Goal: Task Accomplishment & Management: Manage account settings

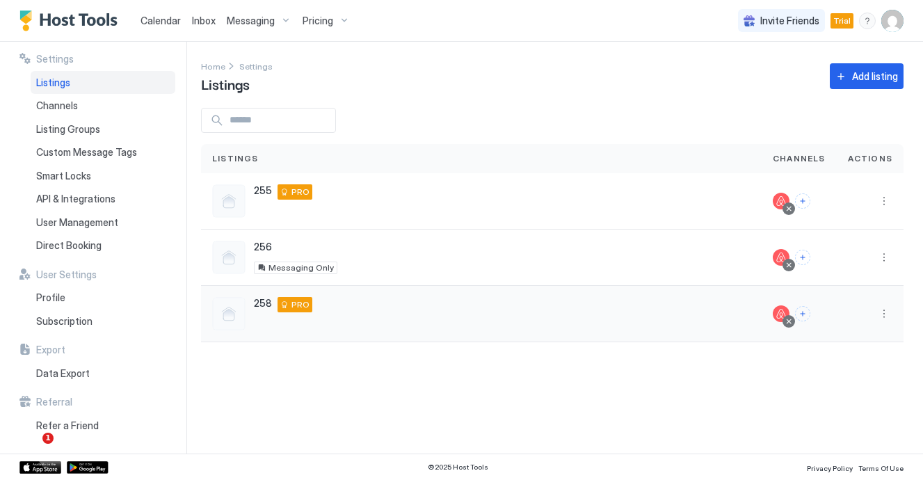
click at [271, 315] on div "258 Bend 97703 US PRO" at bounding box center [481, 313] width 539 height 33
click at [264, 298] on span "258" at bounding box center [263, 303] width 18 height 13
click at [301, 299] on span "PRO" at bounding box center [301, 305] width 18 height 13
click at [251, 315] on div "258 Bend 97703 US PRO" at bounding box center [481, 313] width 539 height 33
click at [166, 29] on div "Calendar" at bounding box center [160, 21] width 51 height 26
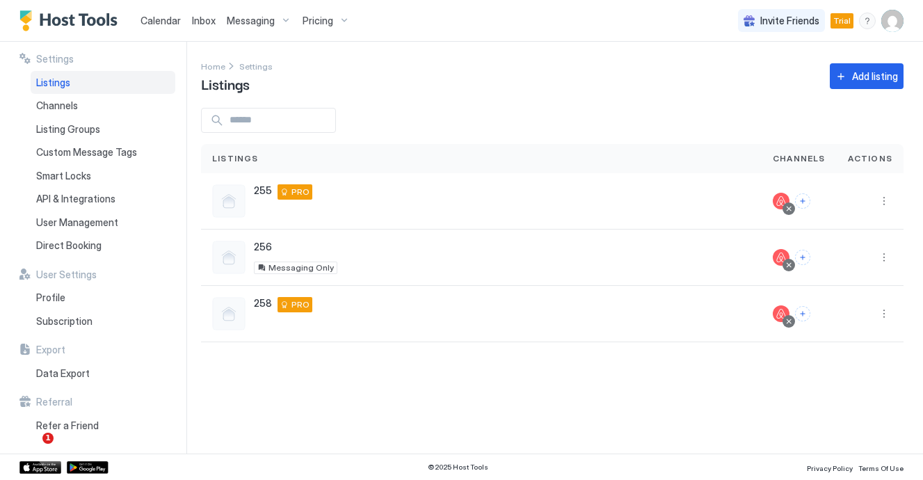
click at [157, 16] on span "Calendar" at bounding box center [161, 21] width 40 height 12
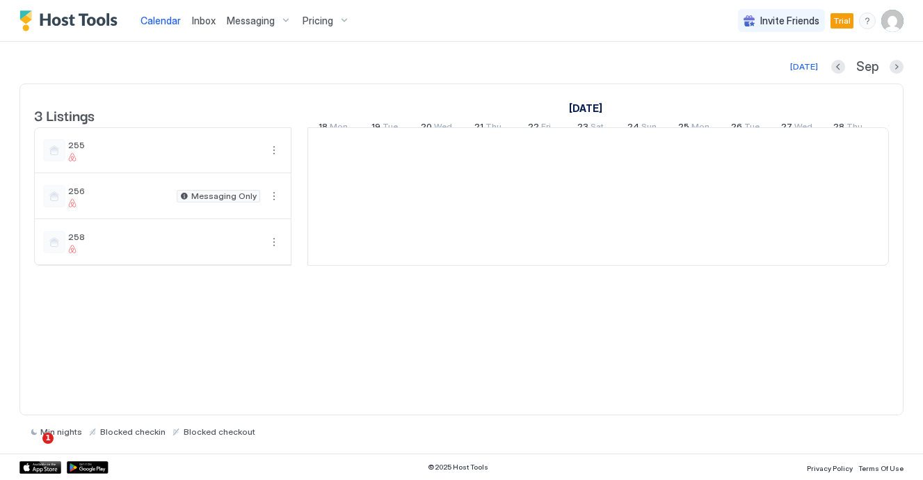
scroll to position [0, 773]
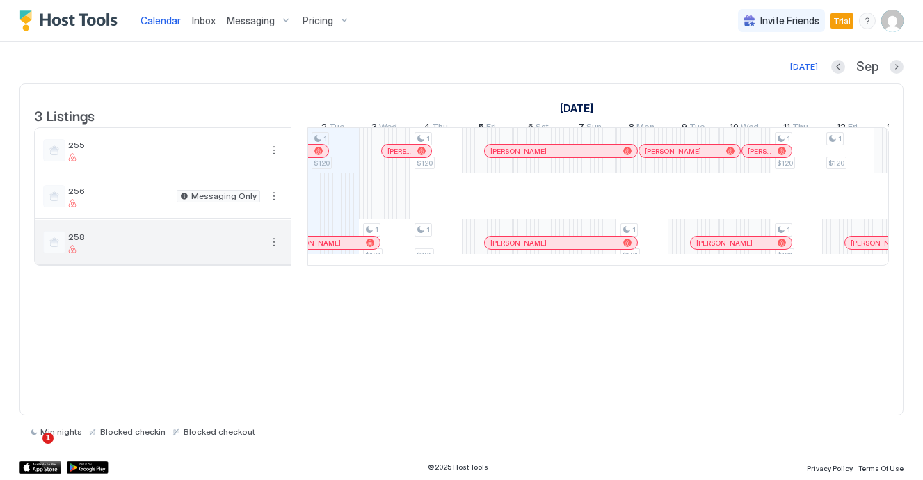
click at [97, 242] on span "258" at bounding box center [164, 237] width 192 height 10
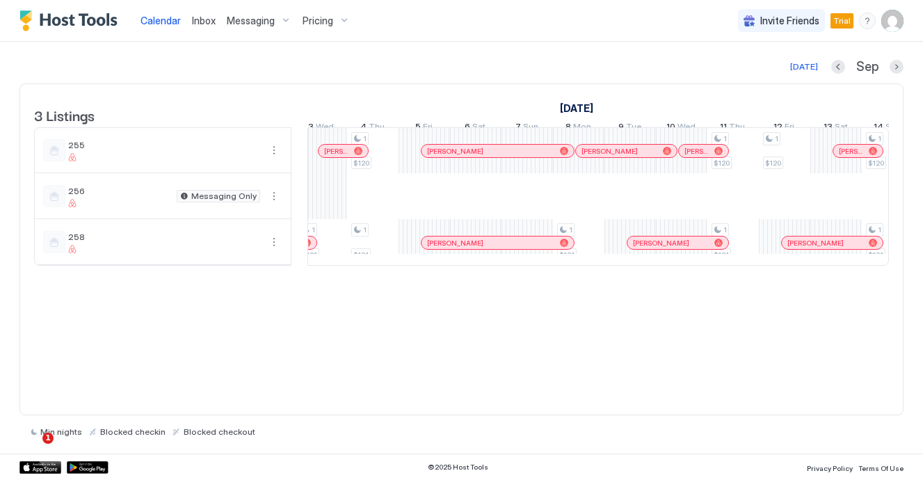
scroll to position [0, 0]
drag, startPoint x: 569, startPoint y: 257, endPoint x: 582, endPoint y: 258, distance: 13.2
click at [582, 257] on div "1 $120 1 $121 1 $120 1 $121 1 $121 1 $120 1 $121 1 $120 1 $120 1 $121 1 $121 1 …" at bounding box center [779, 196] width 2626 height 137
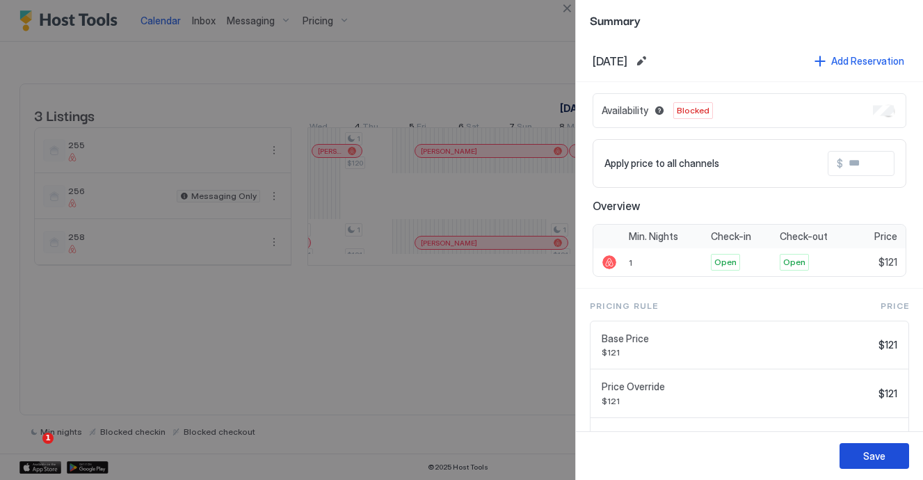
click at [877, 457] on div "Save" at bounding box center [875, 456] width 22 height 15
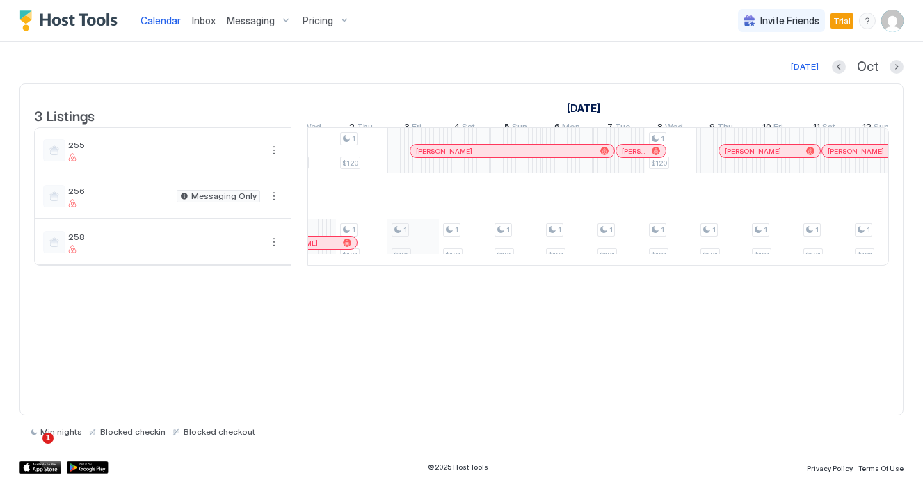
scroll to position [0, 1131]
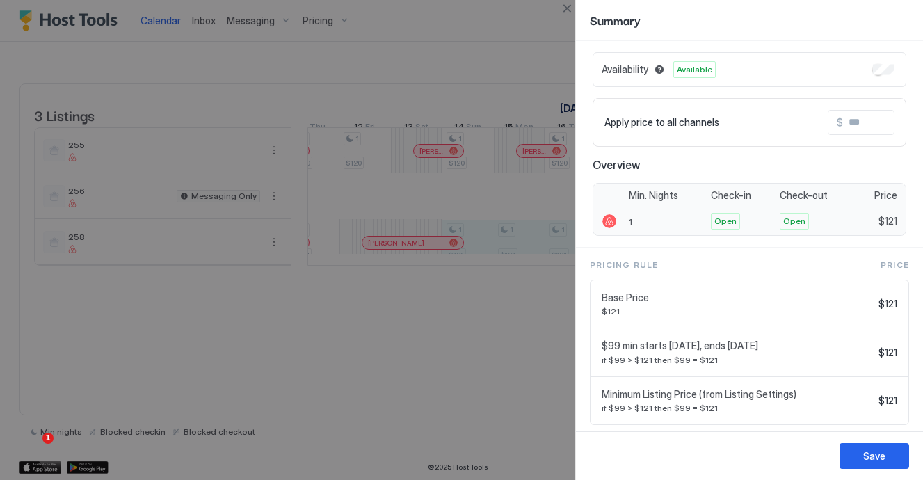
click at [648, 234] on div "1" at bounding box center [666, 221] width 82 height 28
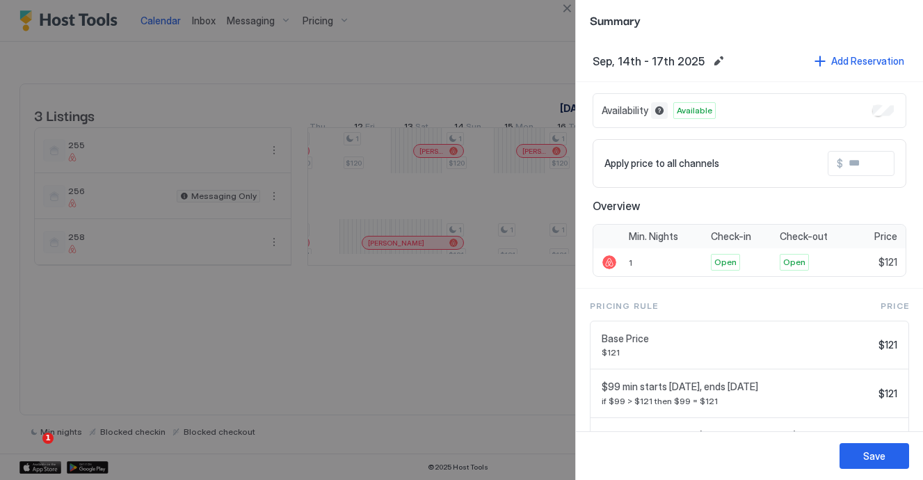
click at [659, 111] on button "Blocked dates override all pricing rules and remain unavailable until manually …" at bounding box center [659, 110] width 17 height 17
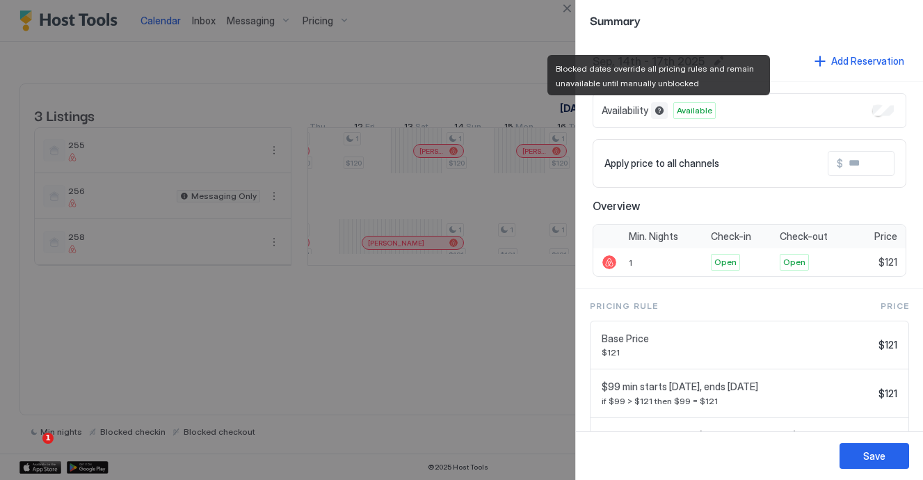
click at [659, 111] on button "Blocked dates override all pricing rules and remain unavailable until manually …" at bounding box center [659, 110] width 17 height 17
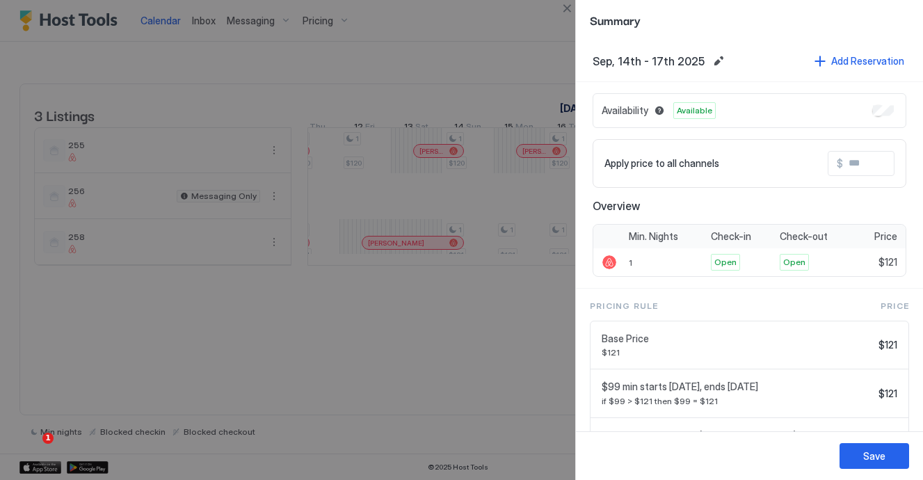
click at [479, 73] on div at bounding box center [461, 240] width 923 height 480
click at [209, 310] on div at bounding box center [461, 240] width 923 height 480
click at [890, 463] on button "Save" at bounding box center [875, 456] width 70 height 26
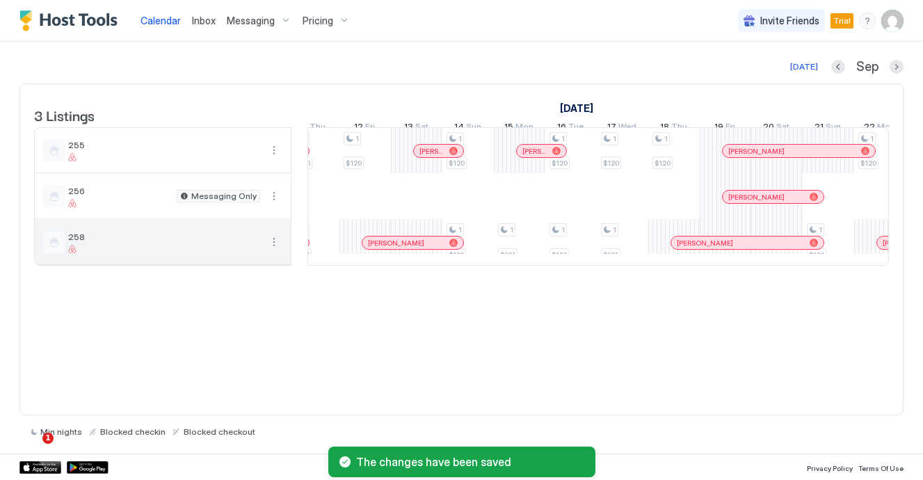
click at [275, 251] on button "More options" at bounding box center [274, 242] width 17 height 17
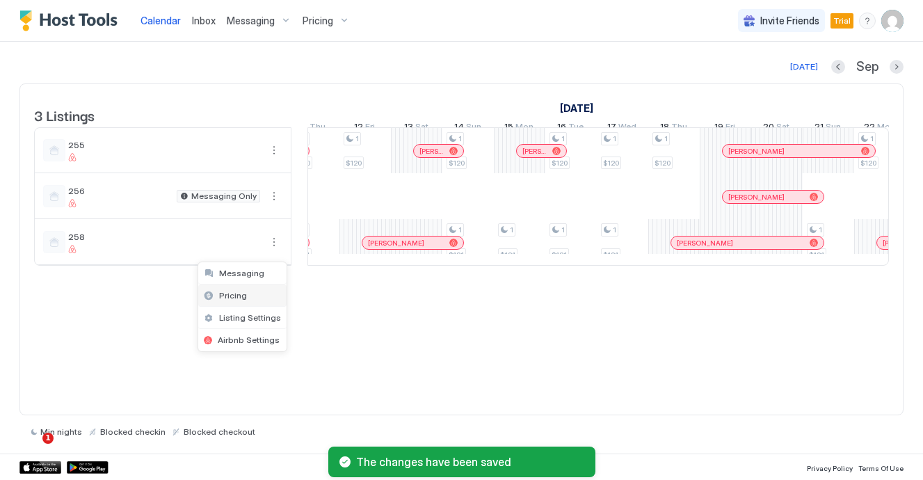
click at [255, 300] on div "Pricing" at bounding box center [242, 296] width 88 height 22
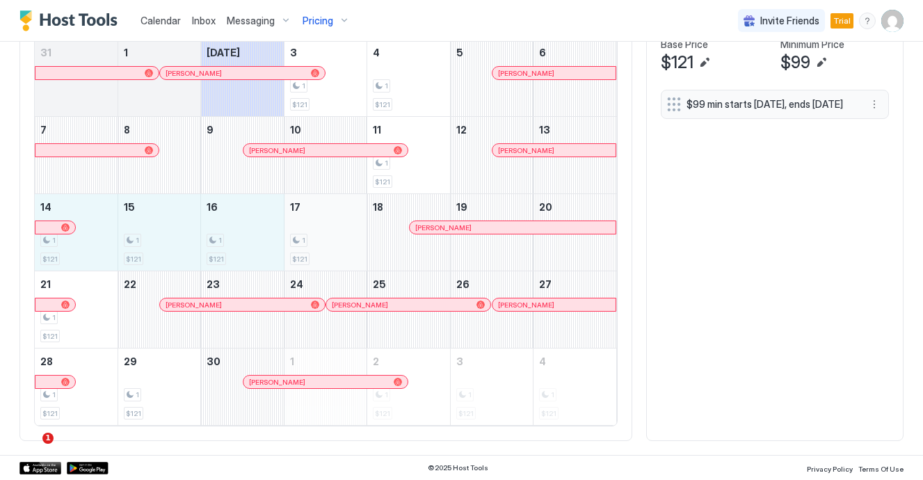
drag, startPoint x: 88, startPoint y: 233, endPoint x: 328, endPoint y: 251, distance: 241.4
click at [328, 251] on tr "14 1 $121 15 1 $121 16 1 $121 17 1 $121 18 [PERSON_NAME] 19 20" at bounding box center [326, 232] width 582 height 77
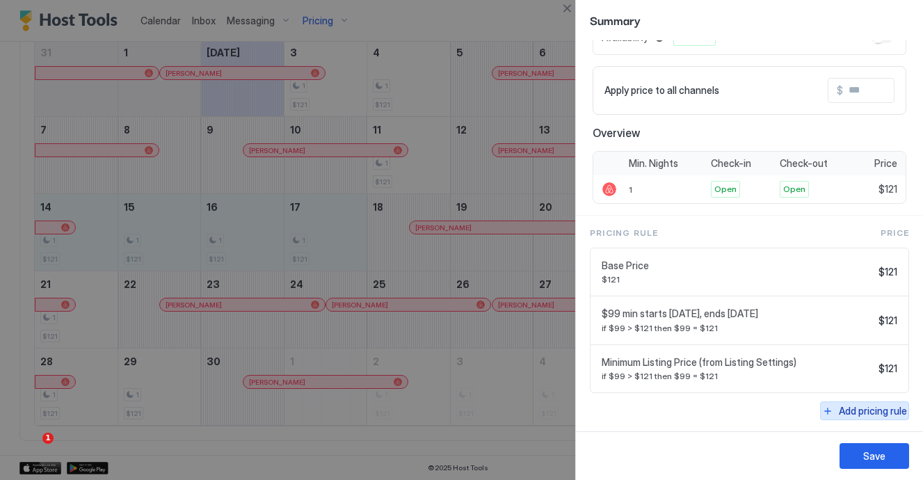
click at [843, 408] on div "Add pricing rule" at bounding box center [873, 411] width 68 height 15
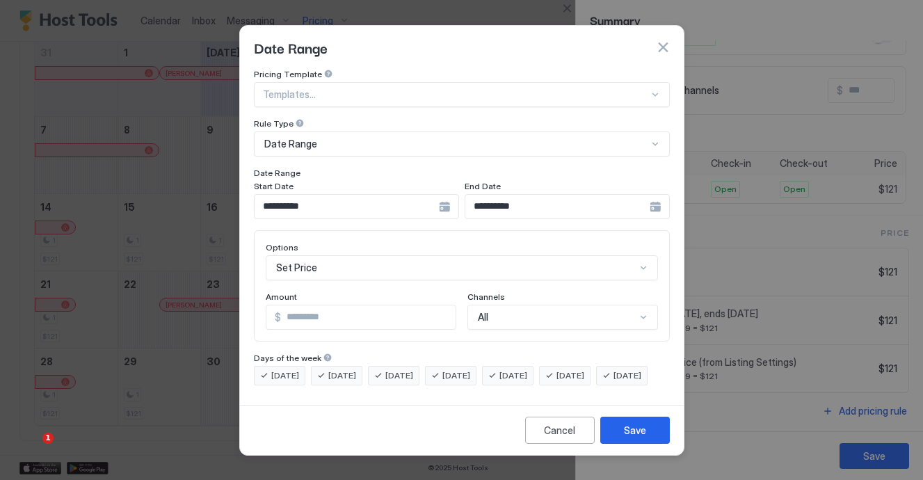
click at [388, 138] on div "Date Range" at bounding box center [455, 144] width 383 height 13
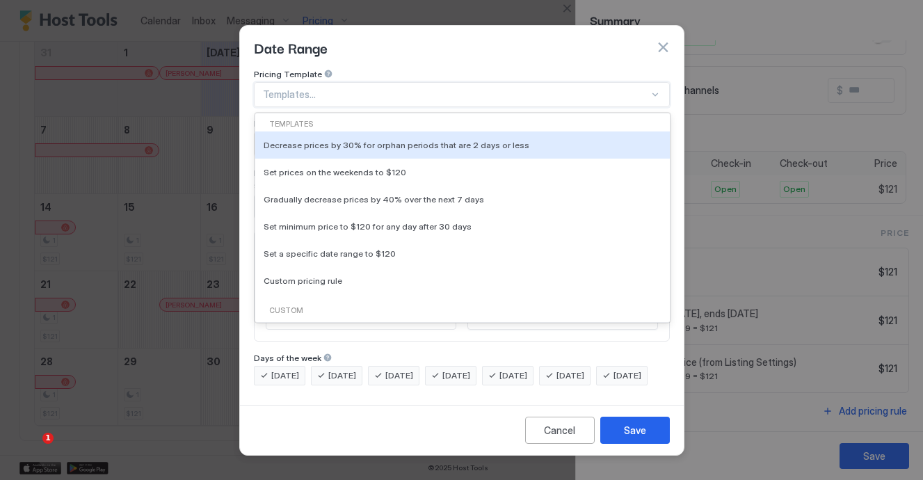
click at [363, 88] on div at bounding box center [456, 94] width 386 height 13
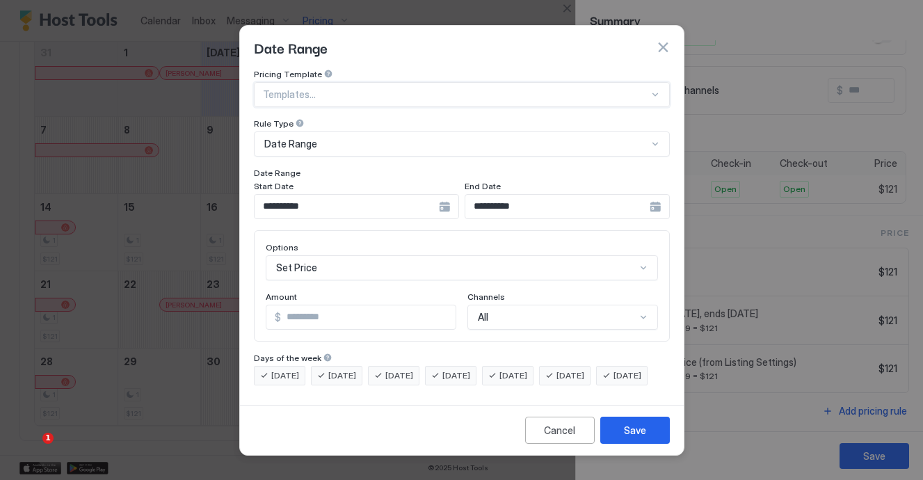
click at [363, 88] on div at bounding box center [456, 94] width 386 height 13
click at [557, 438] on div "Cancel" at bounding box center [559, 430] width 31 height 15
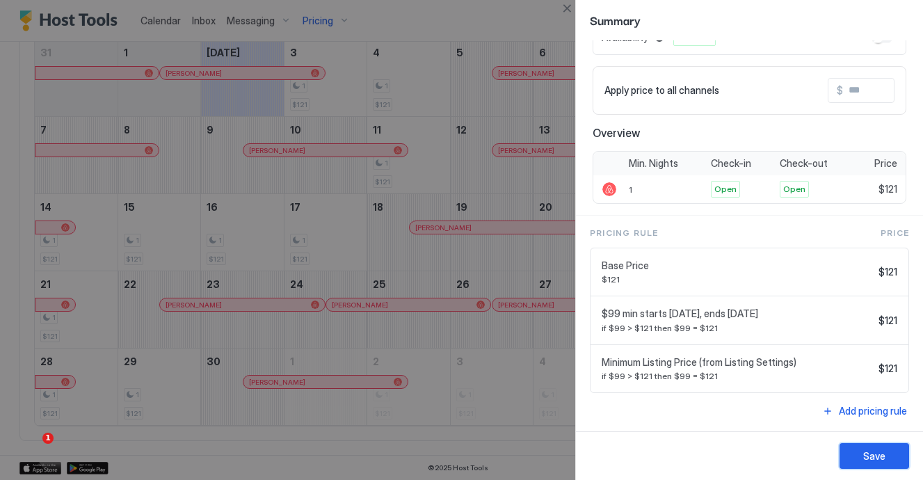
click at [873, 458] on div "Save" at bounding box center [875, 456] width 22 height 15
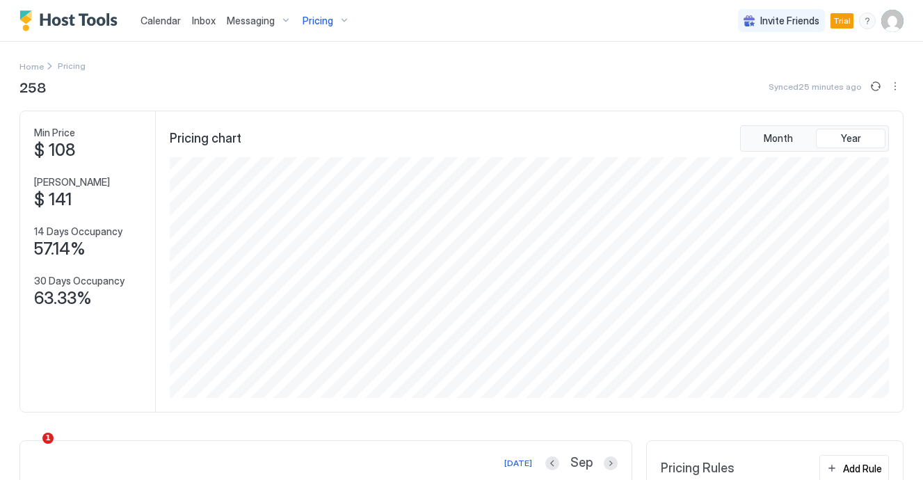
click at [168, 24] on span "Calendar" at bounding box center [161, 21] width 40 height 12
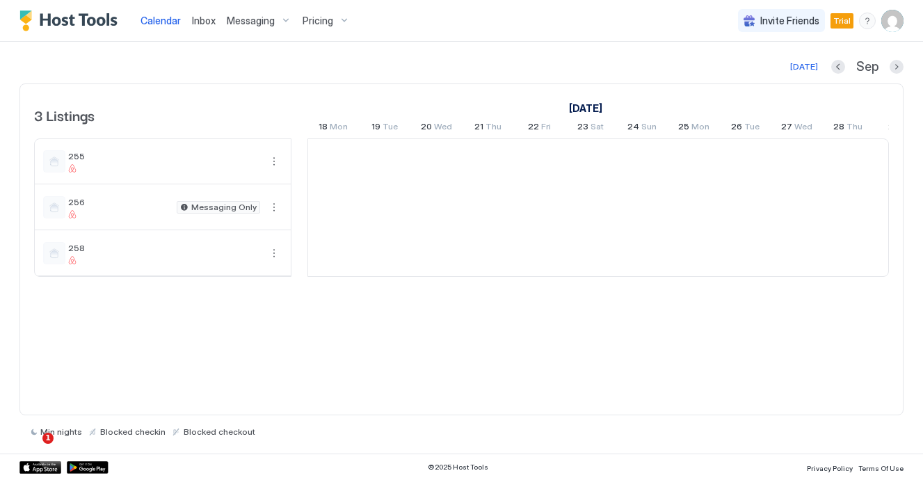
scroll to position [0, 773]
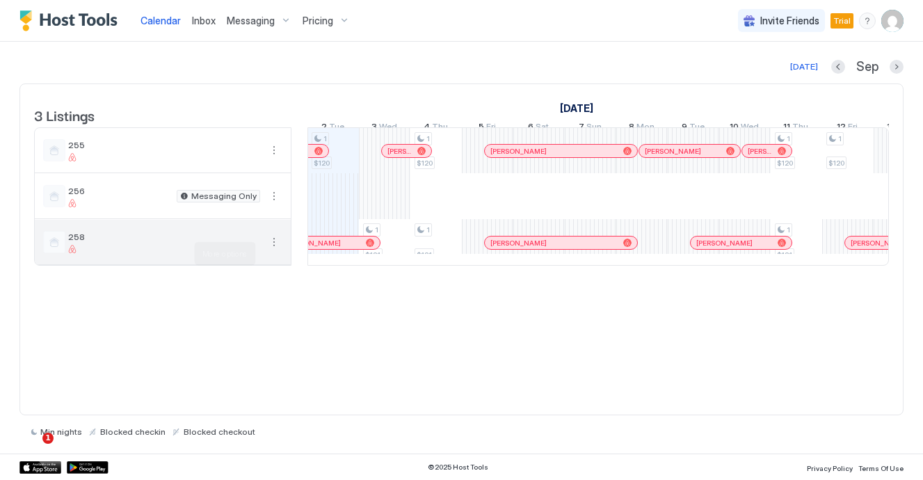
click at [273, 251] on button "More options" at bounding box center [274, 242] width 17 height 17
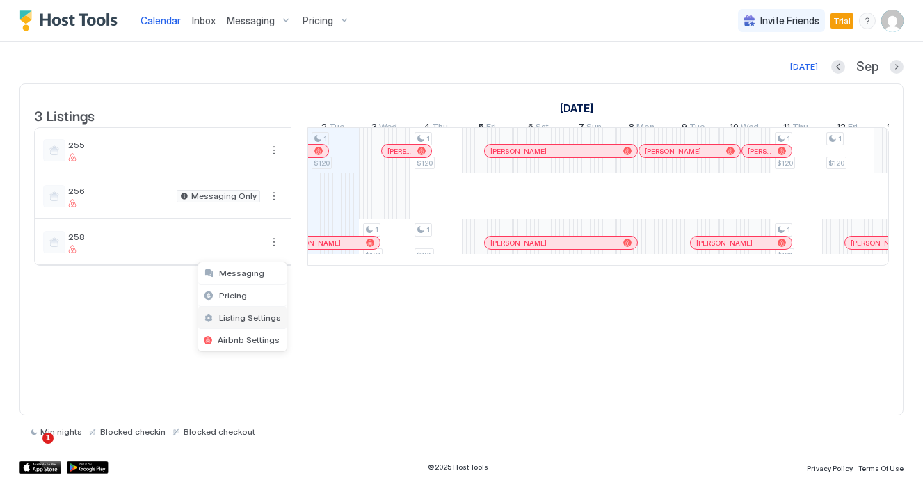
click at [265, 316] on span "Listing Settings" at bounding box center [250, 317] width 62 height 10
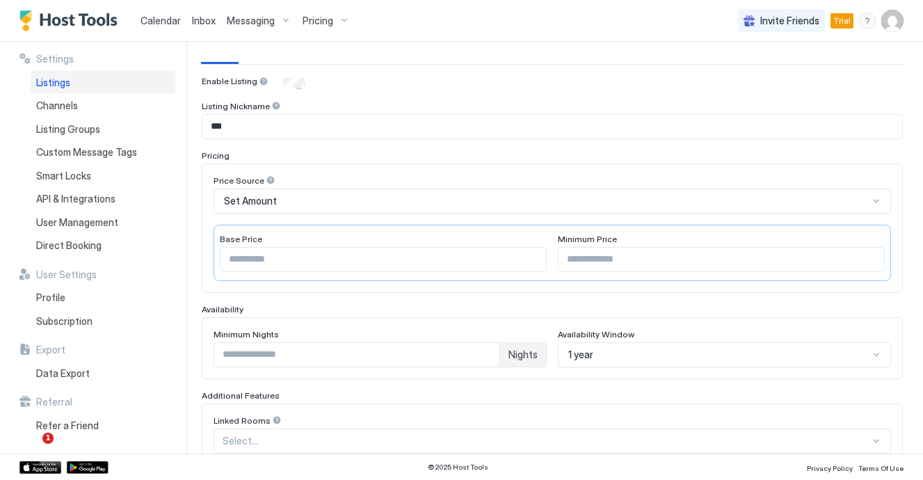
scroll to position [113, 0]
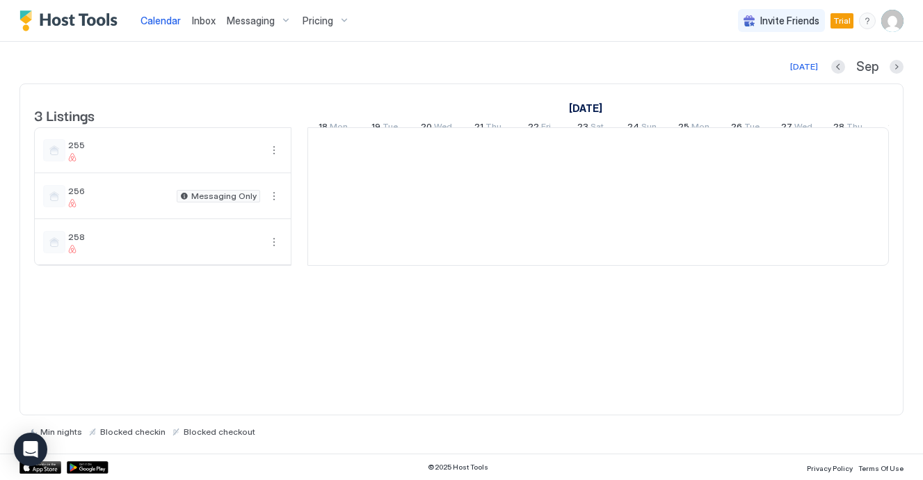
scroll to position [0, 773]
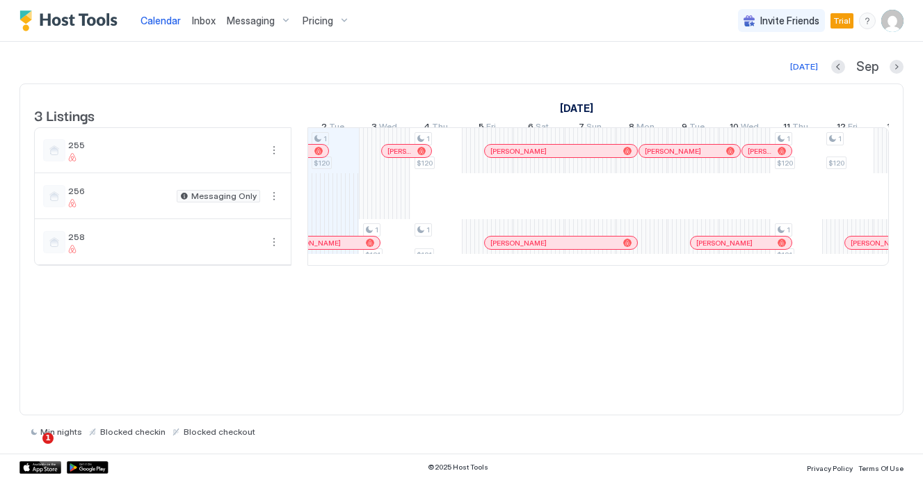
click at [623, 377] on div "3 Listings August 2025 September 2025 October 2025 18 Mon 19 Tue 20 Wed 21 Thu …" at bounding box center [461, 250] width 884 height 332
